Goal: Information Seeking & Learning: Learn about a topic

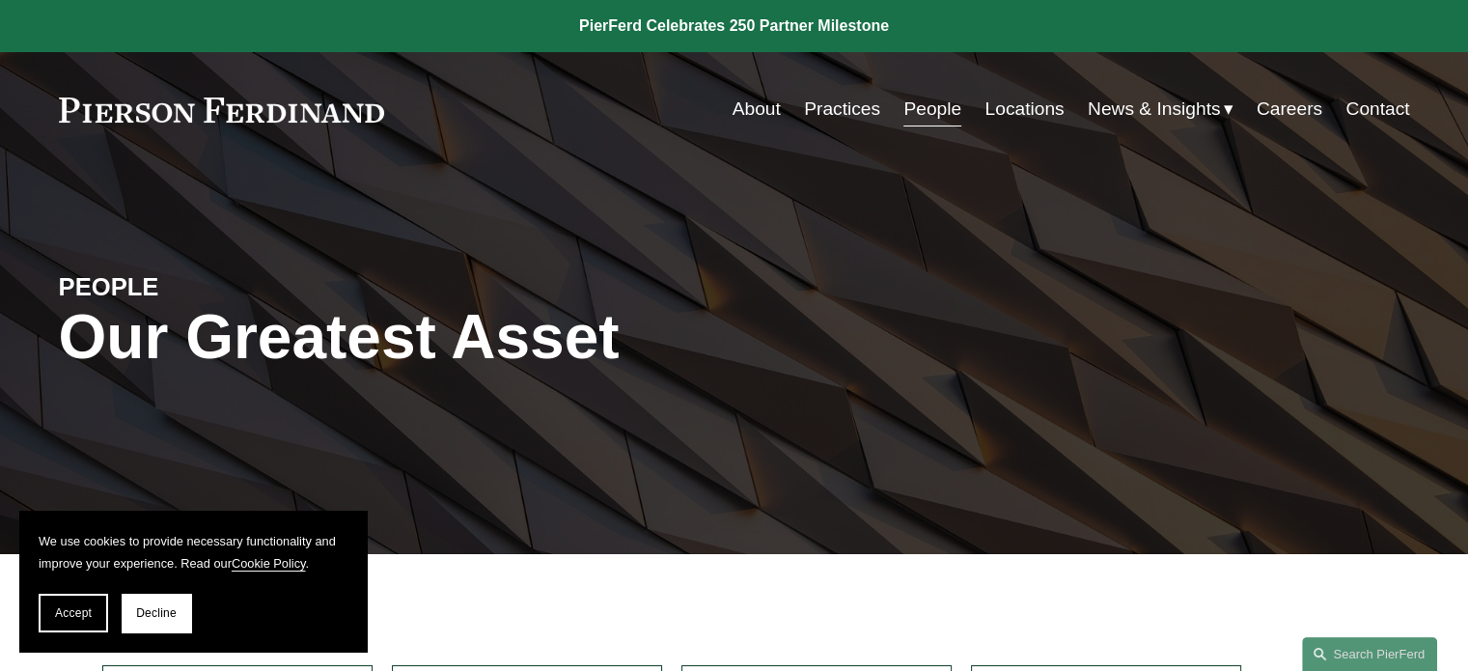
click at [918, 113] on link "People" at bounding box center [932, 109] width 58 height 37
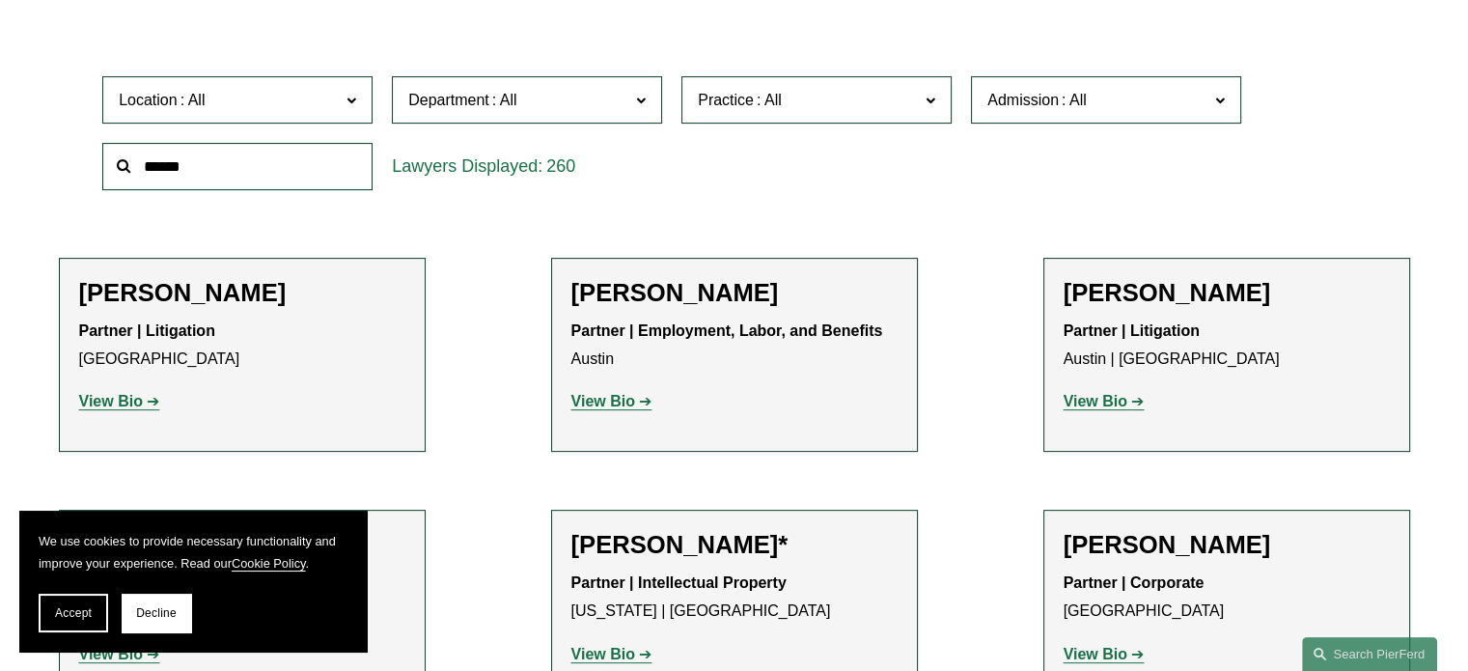
scroll to position [591, 0]
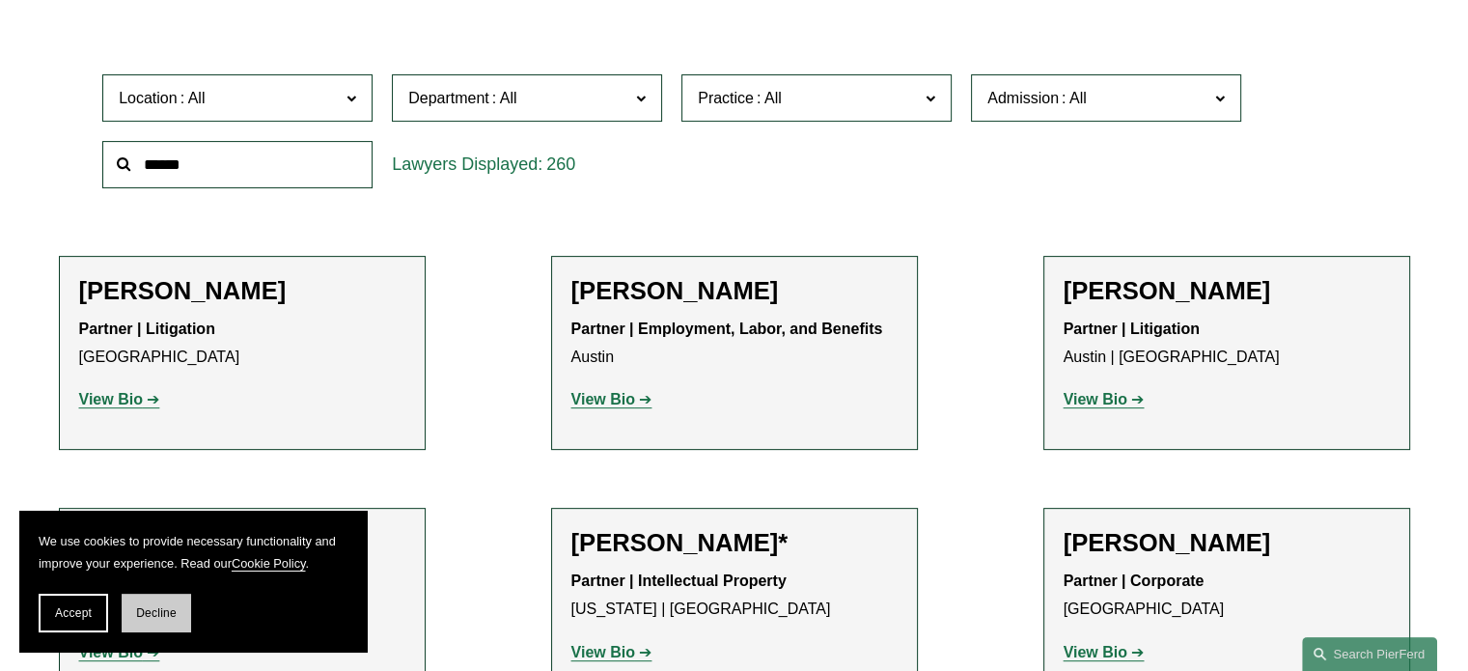
click at [158, 610] on span "Decline" at bounding box center [156, 613] width 41 height 14
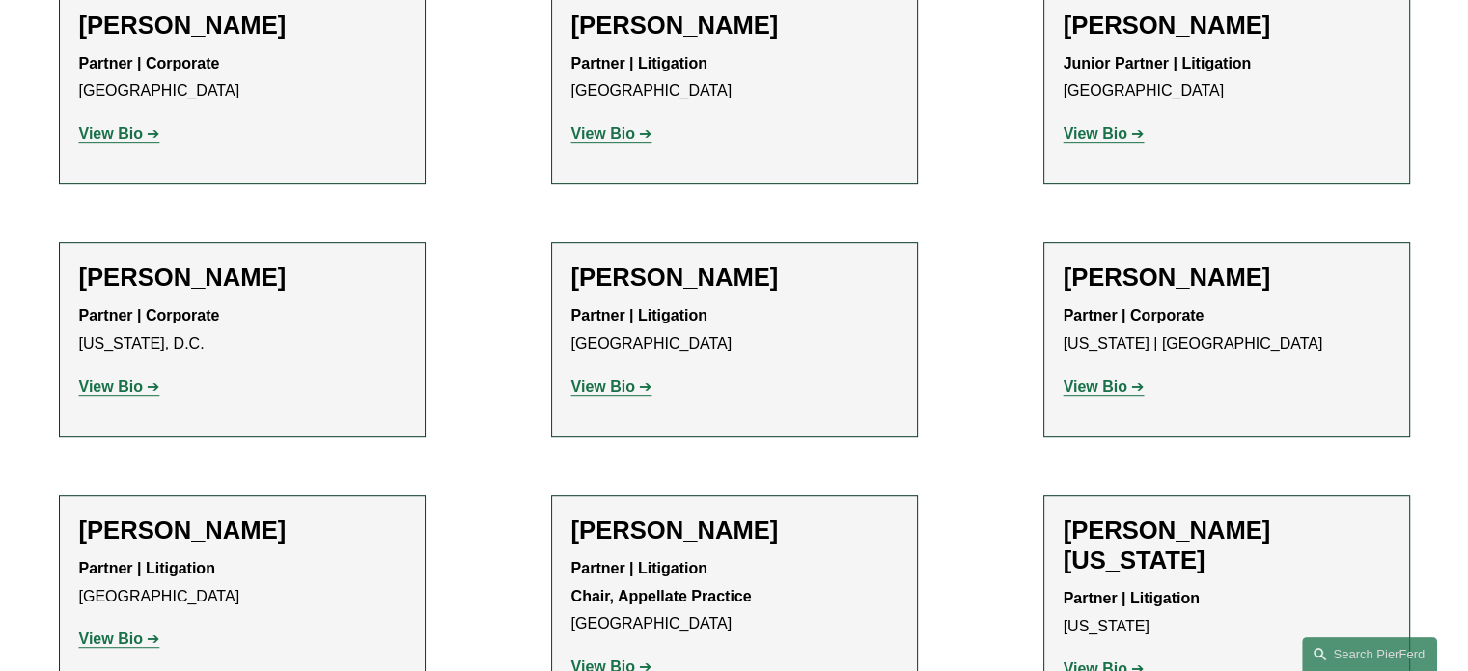
scroll to position [23020, 0]
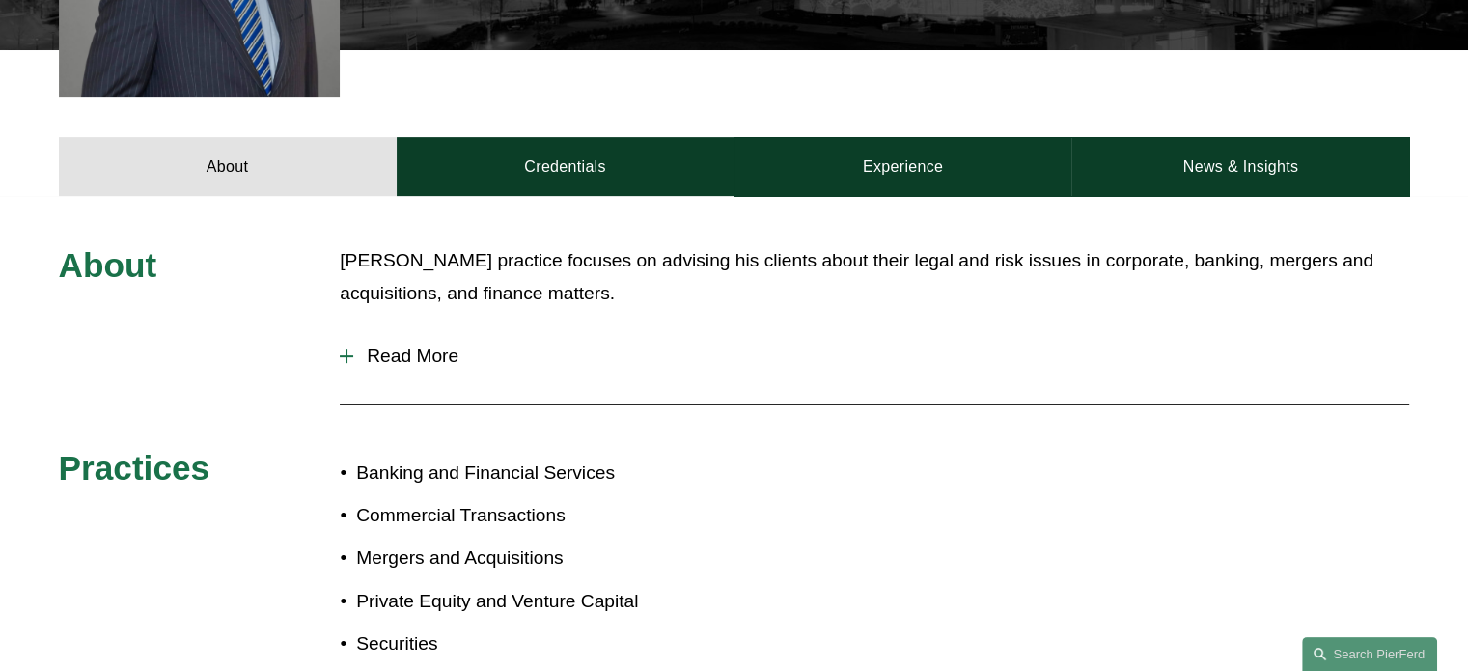
scroll to position [753, 0]
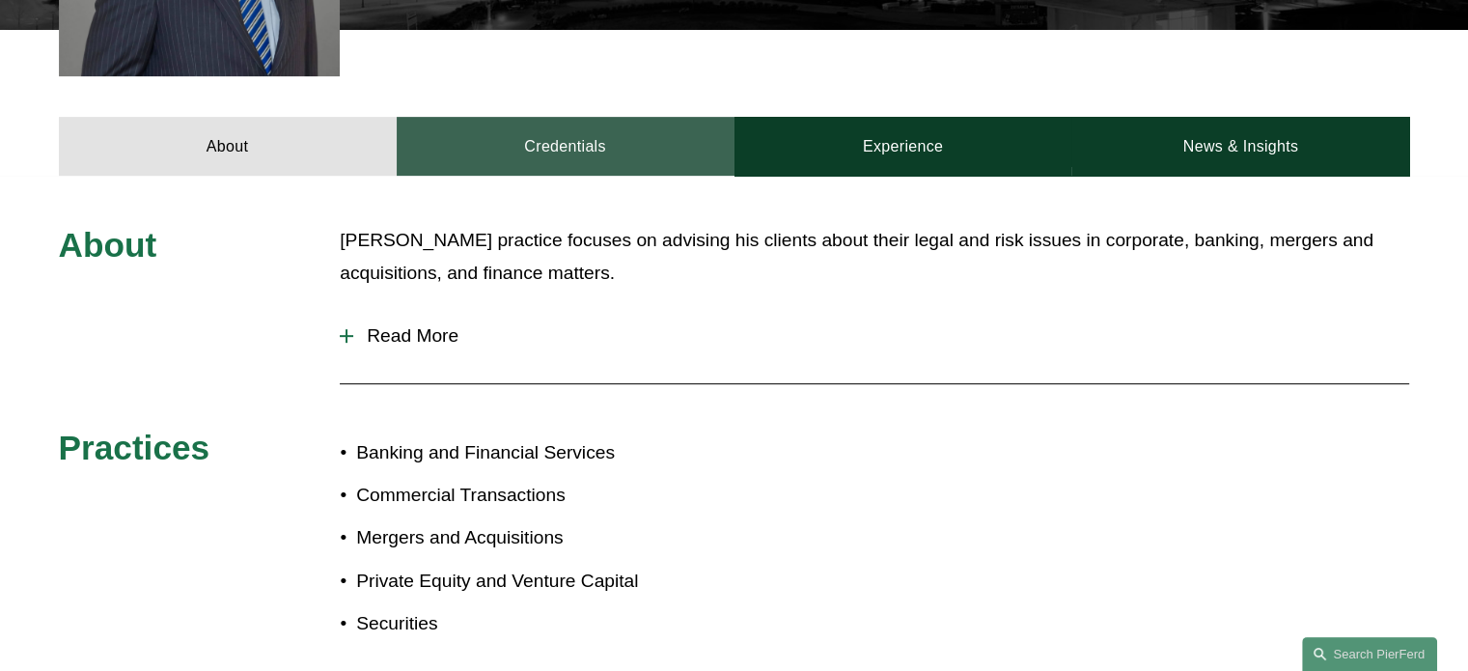
click at [541, 133] on link "Credentials" at bounding box center [566, 146] width 338 height 58
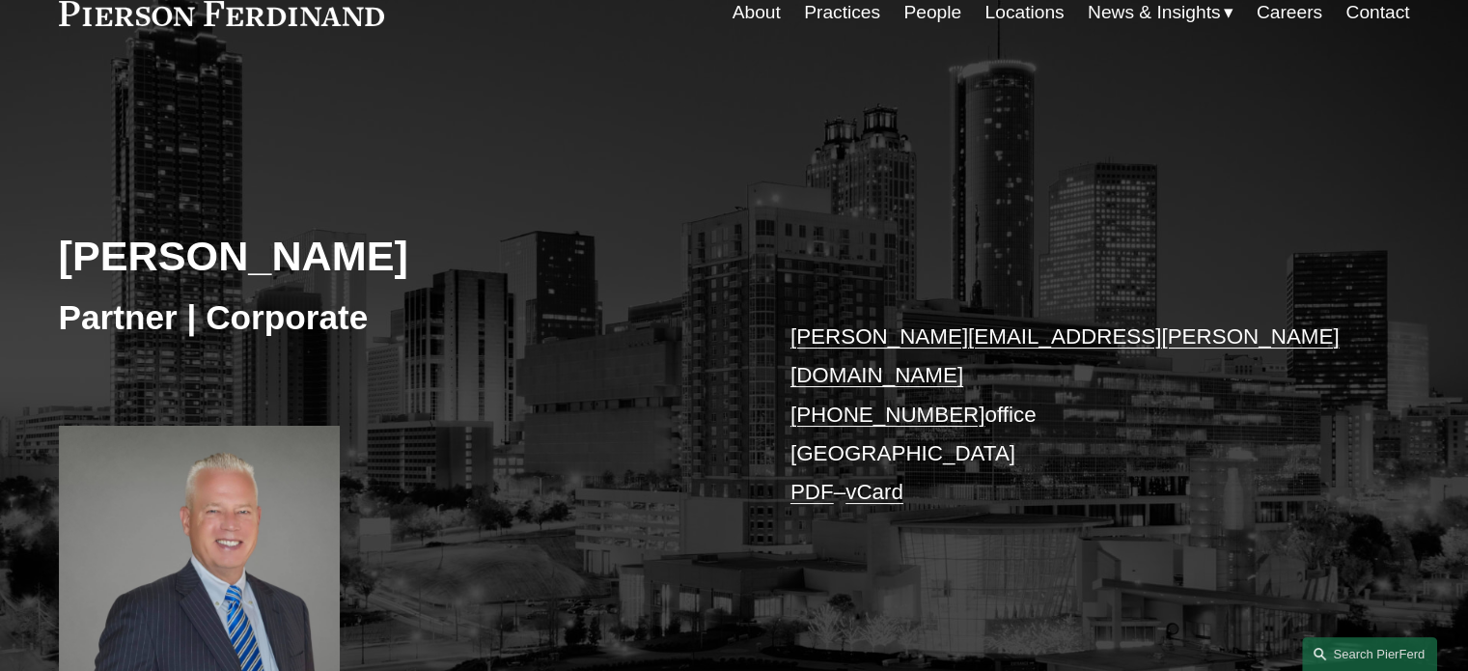
scroll to position [0, 0]
